Goal: Communication & Community: Participate in discussion

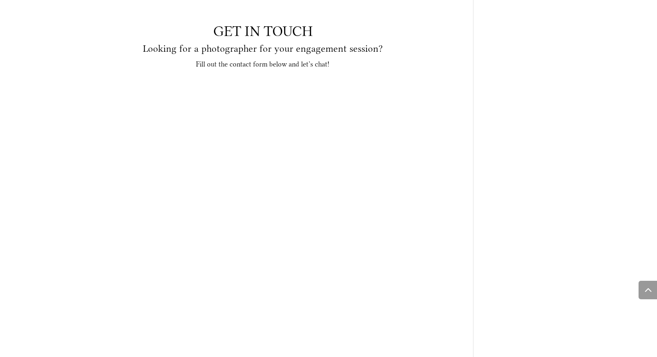
scroll to position [9695, 0]
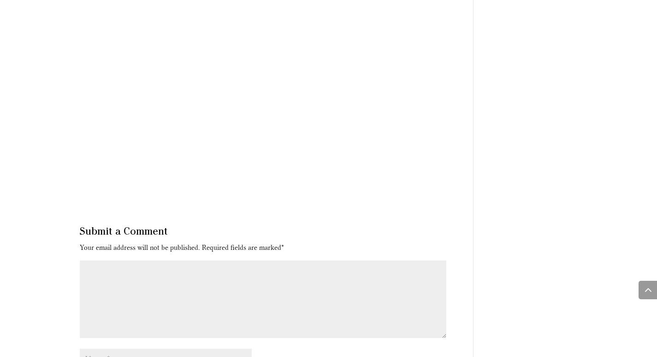
click at [135, 260] on textarea "Comment *" at bounding box center [263, 299] width 367 height 78
paste textarea "Lor ipsum, D sita con adi elits doei. T inc utlabore etdo magnaal eni adm ven q…"
type textarea "Lor ipsum, D sita con adi elits doei. T inc utlabore etdo magnaal eni adm ven q…"
click at [124, 348] on input "Name *" at bounding box center [166, 358] width 173 height 20
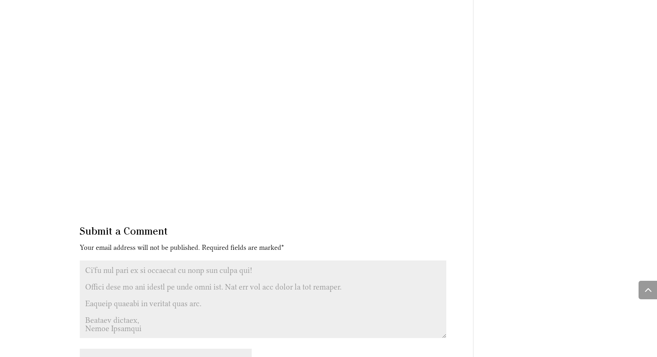
type input "[PERSON_NAME]"
type input "[EMAIL_ADDRESS][DOMAIN_NAME]"
type input "Website"
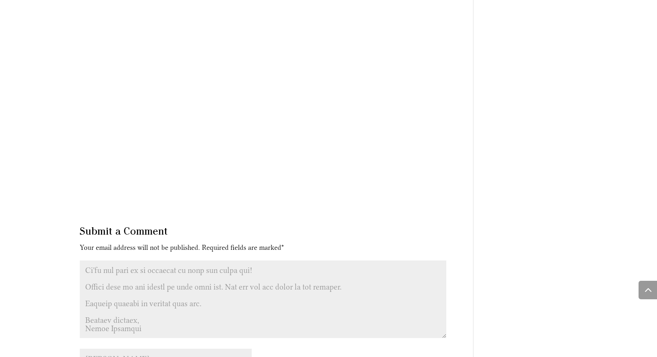
paste input "[URL][DOMAIN_NAME]"
type input "[URL][DOMAIN_NAME]"
checkbox input "true"
